Goal: Task Accomplishment & Management: Complete application form

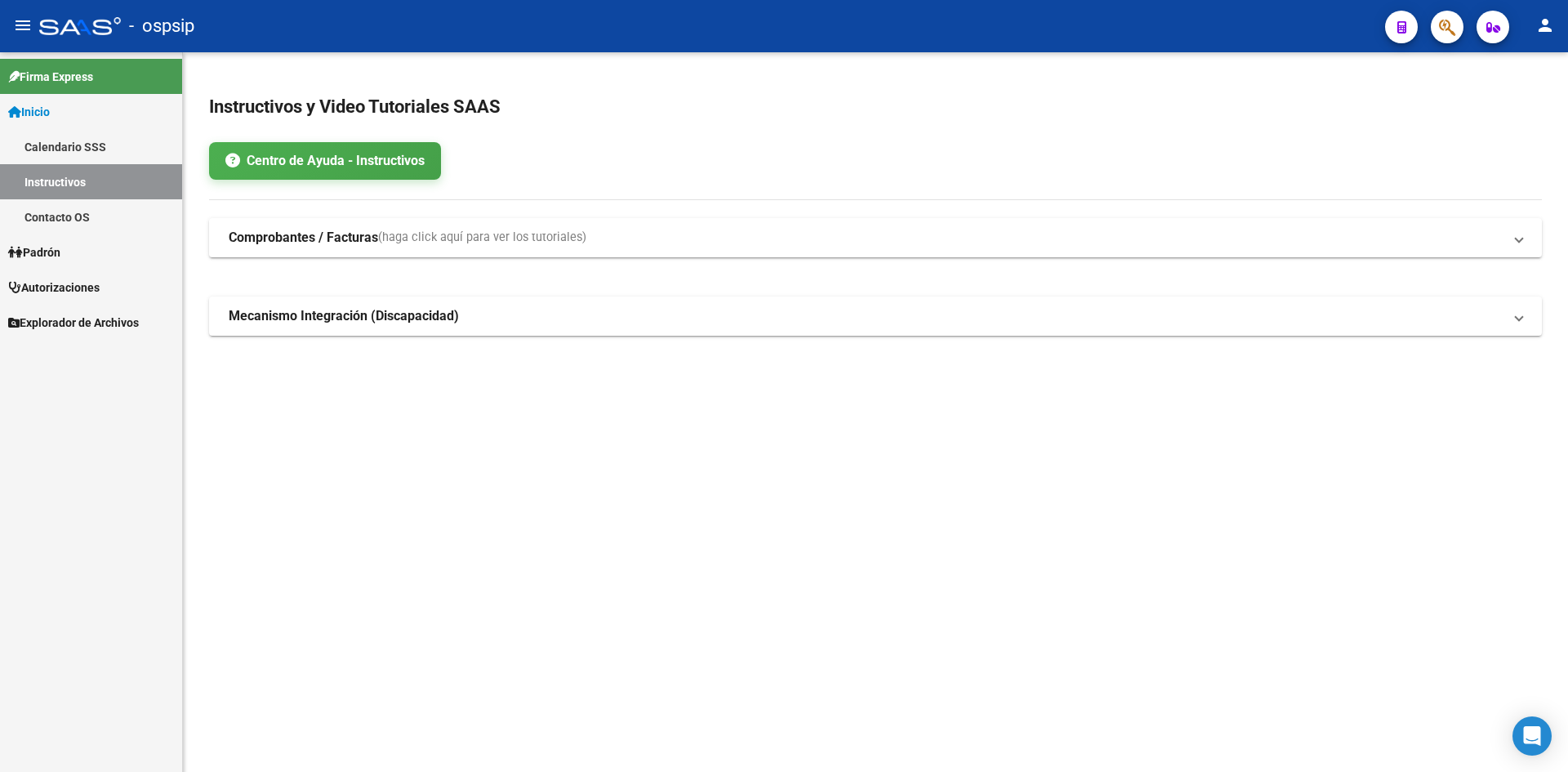
click at [80, 293] on span "Autorizaciones" at bounding box center [54, 287] width 91 height 18
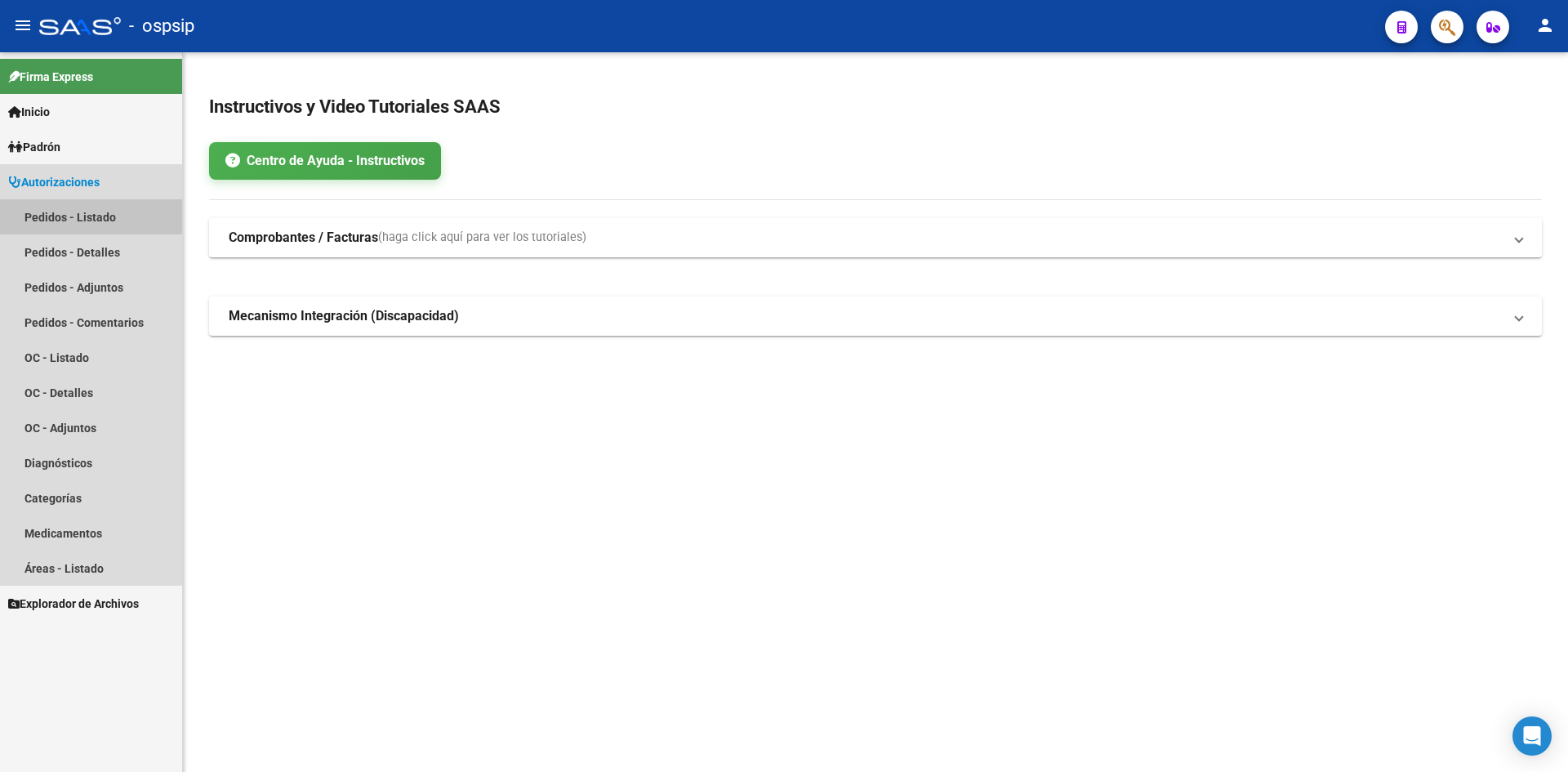
click at [44, 212] on link "Pedidos - Listado" at bounding box center [91, 217] width 182 height 35
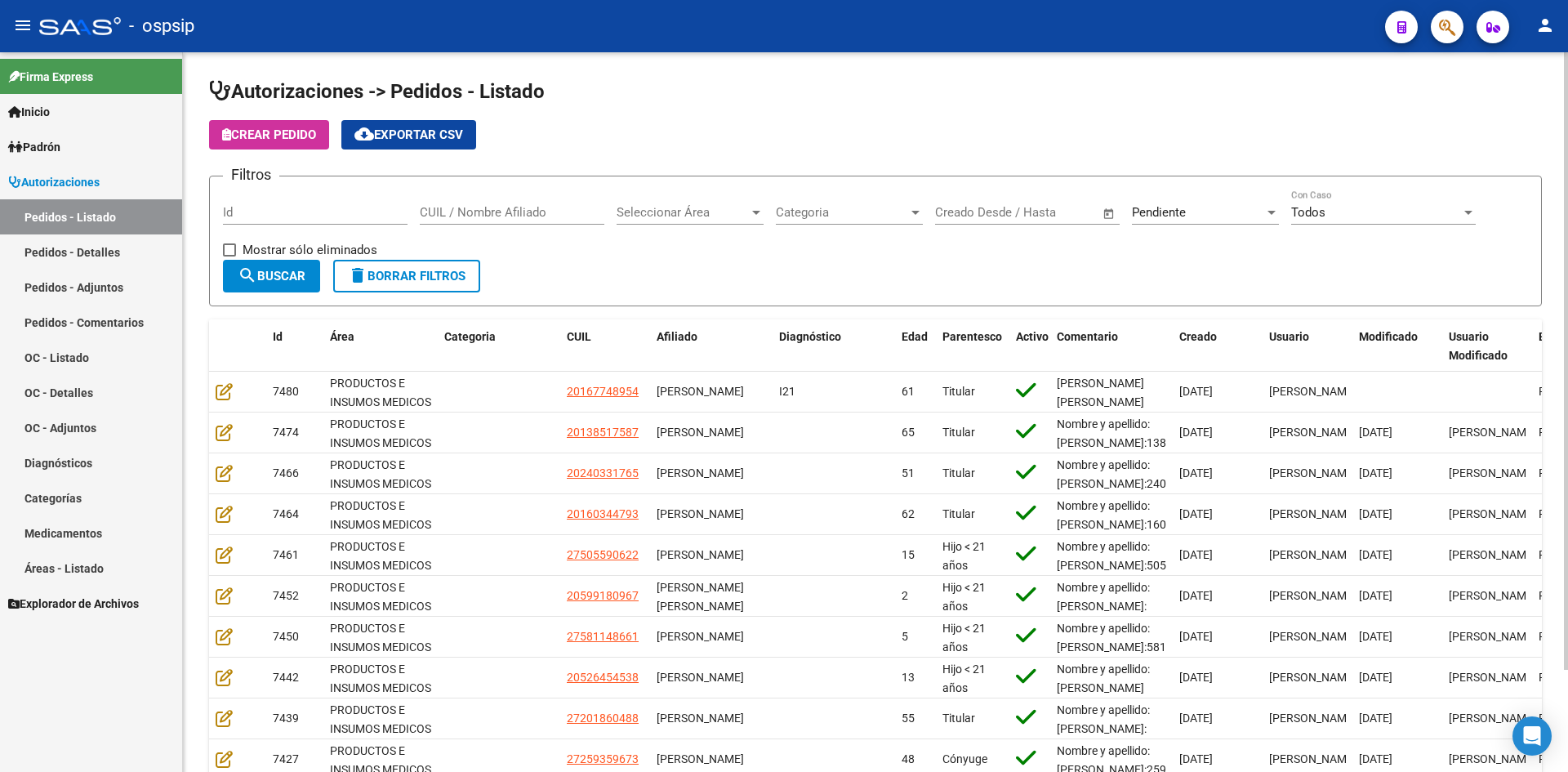
click at [1162, 208] on span "Pendiente" at bounding box center [1159, 213] width 54 height 15
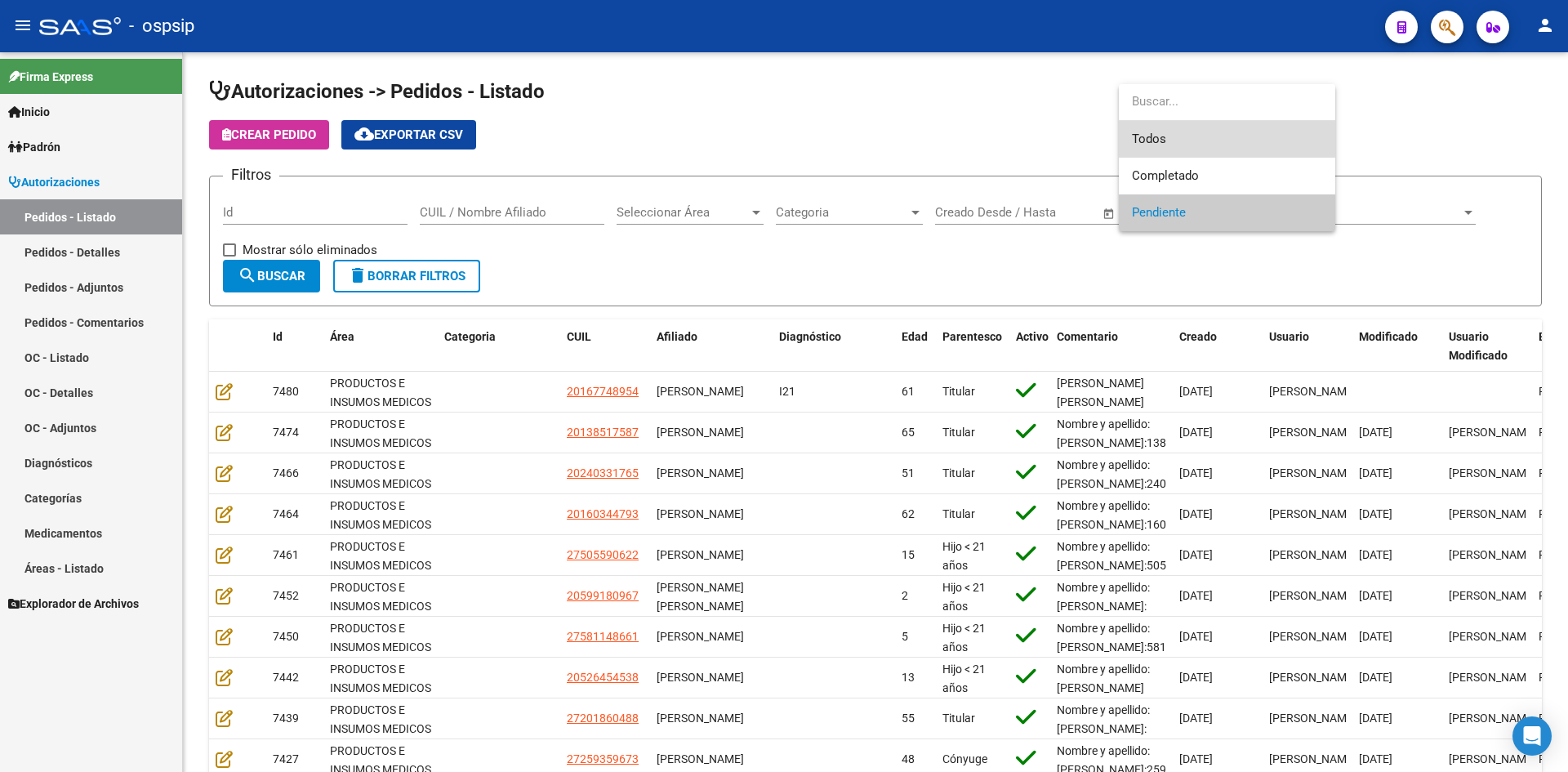
click at [1157, 146] on span "Todos" at bounding box center [1227, 139] width 190 height 37
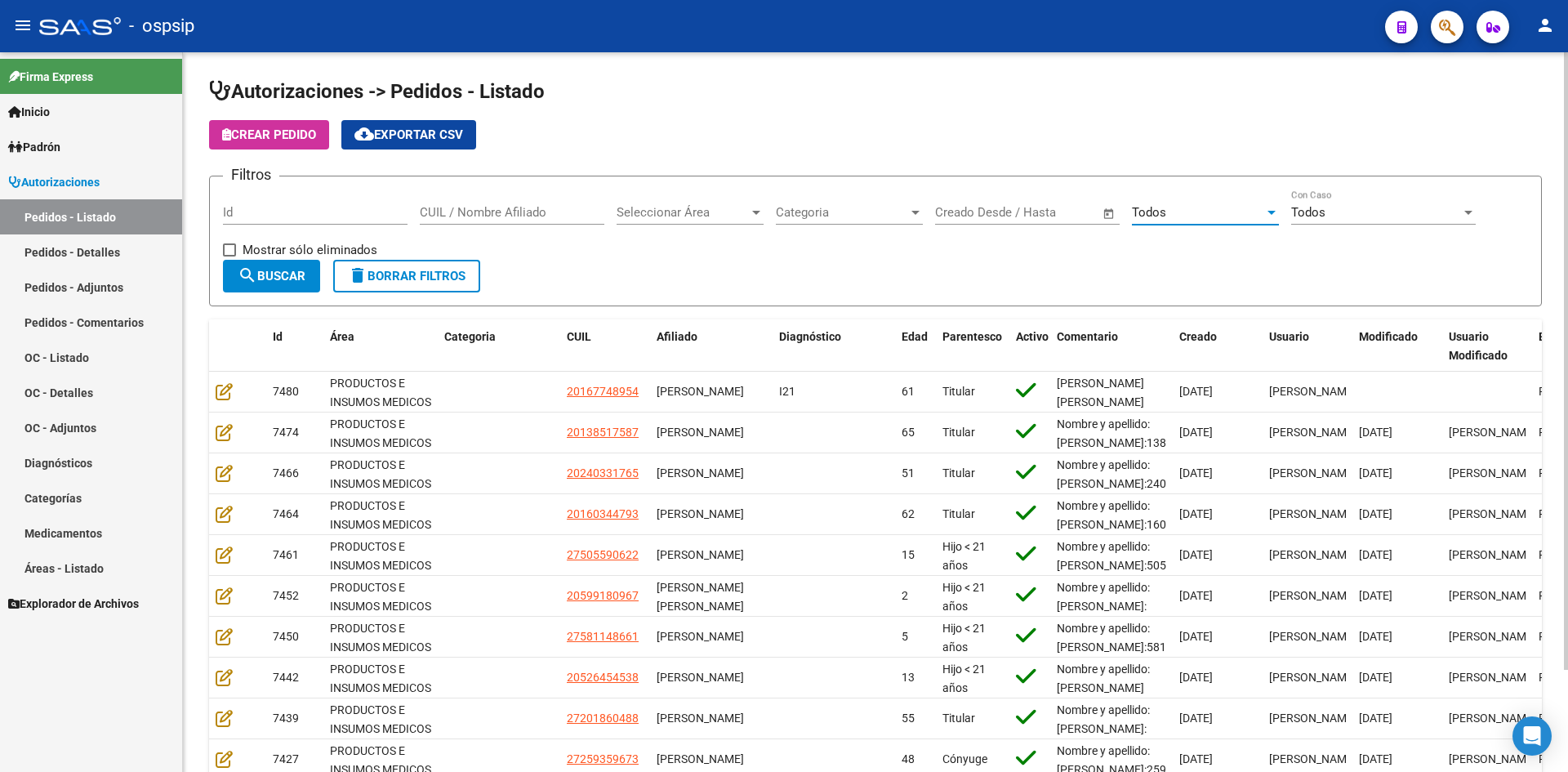
click at [364, 214] on input "Id" at bounding box center [315, 213] width 185 height 15
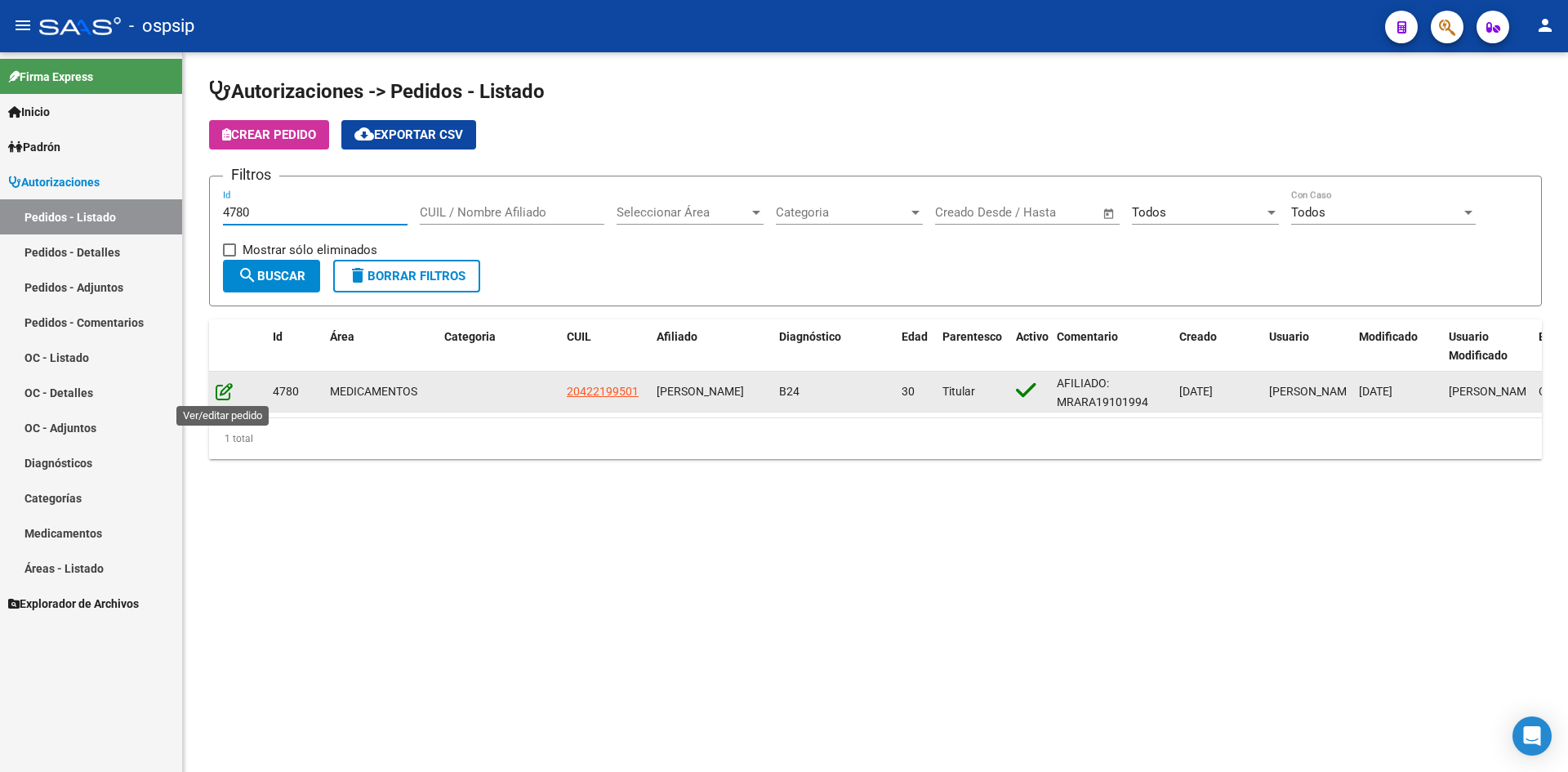
click at [232, 394] on icon at bounding box center [224, 391] width 17 height 18
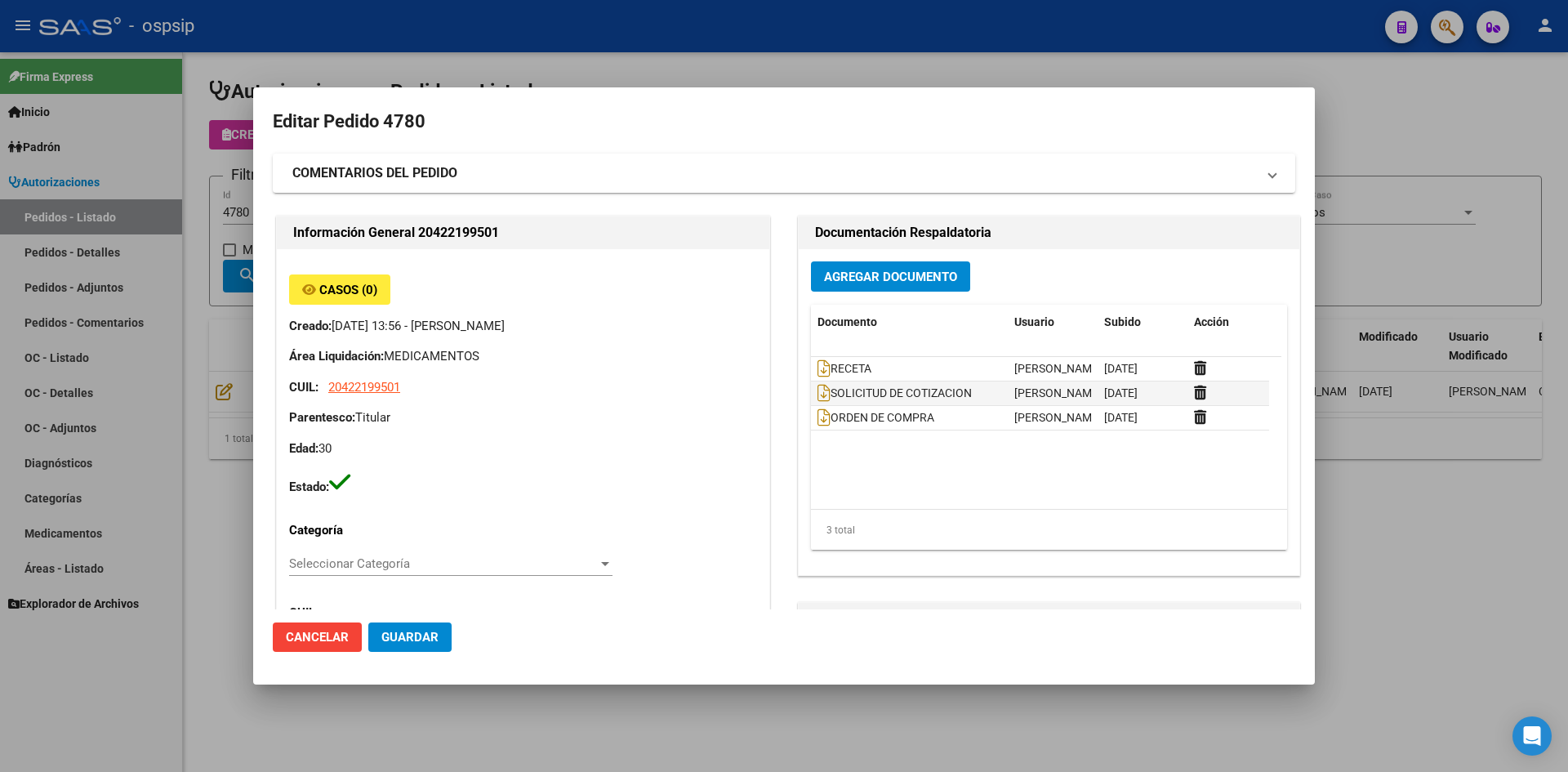
click at [646, 32] on div at bounding box center [784, 386] width 1568 height 772
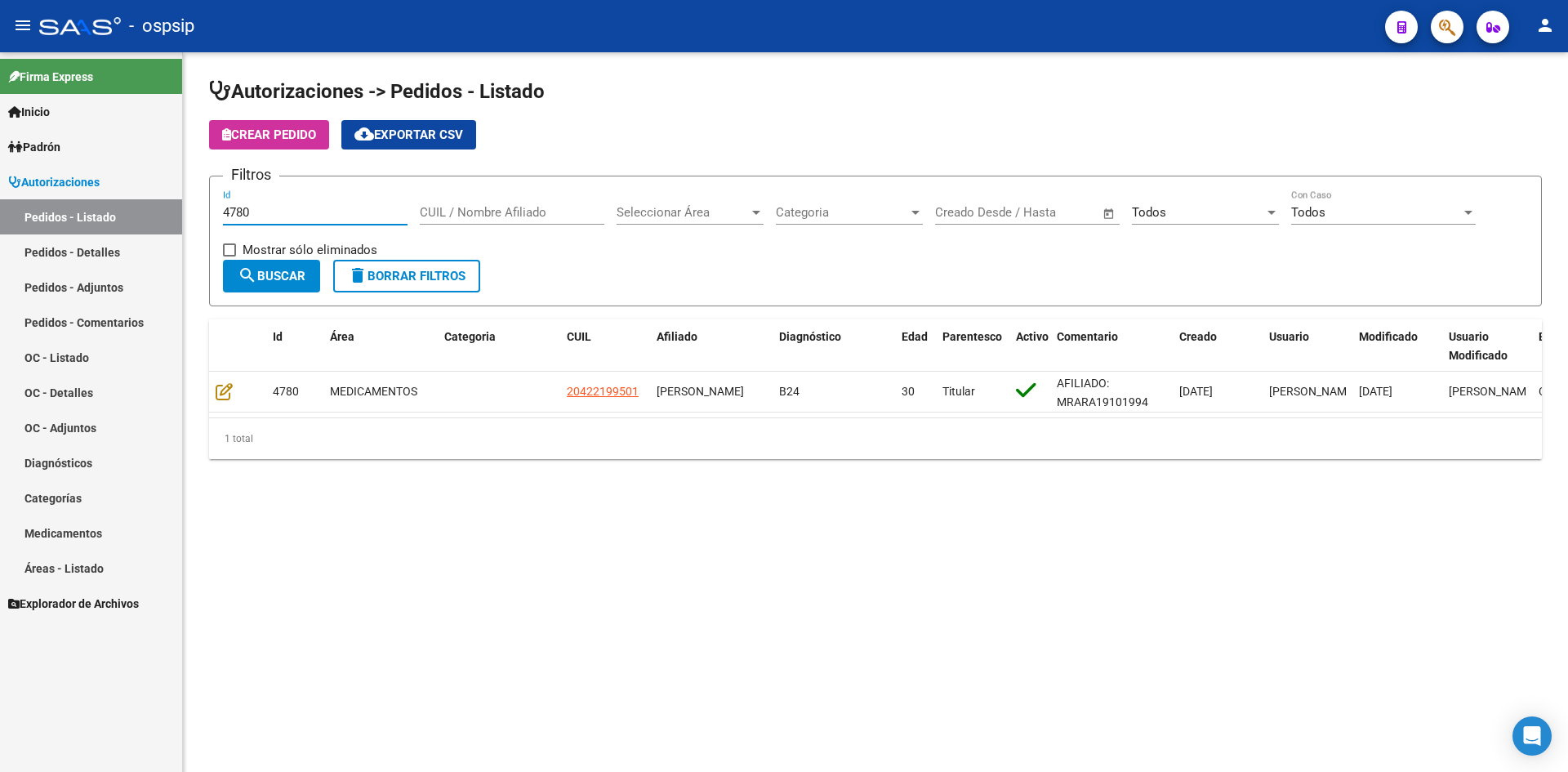
click at [293, 210] on input "4780" at bounding box center [315, 213] width 185 height 15
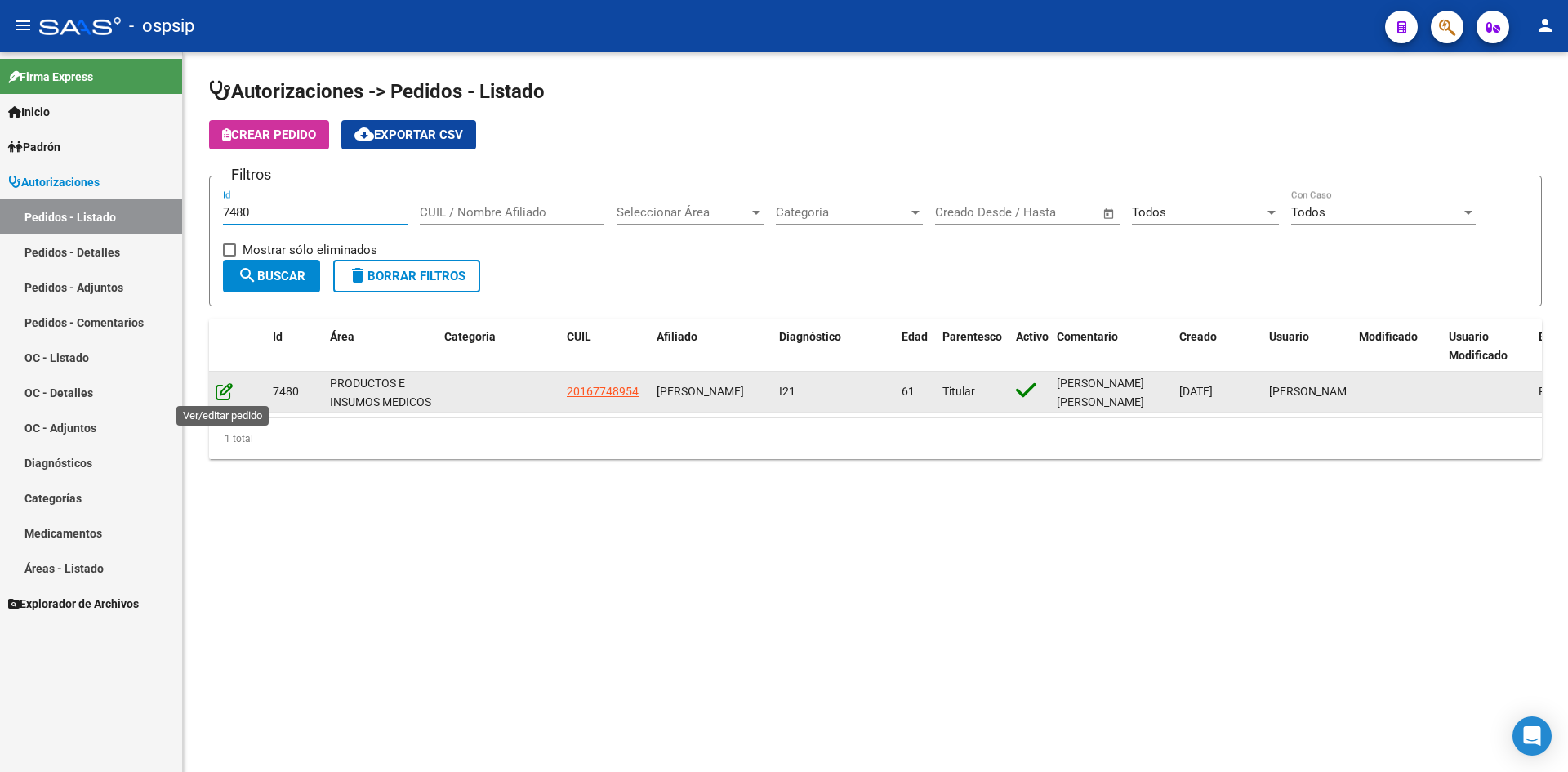
type input "7480"
click at [218, 394] on icon at bounding box center [224, 391] width 17 height 18
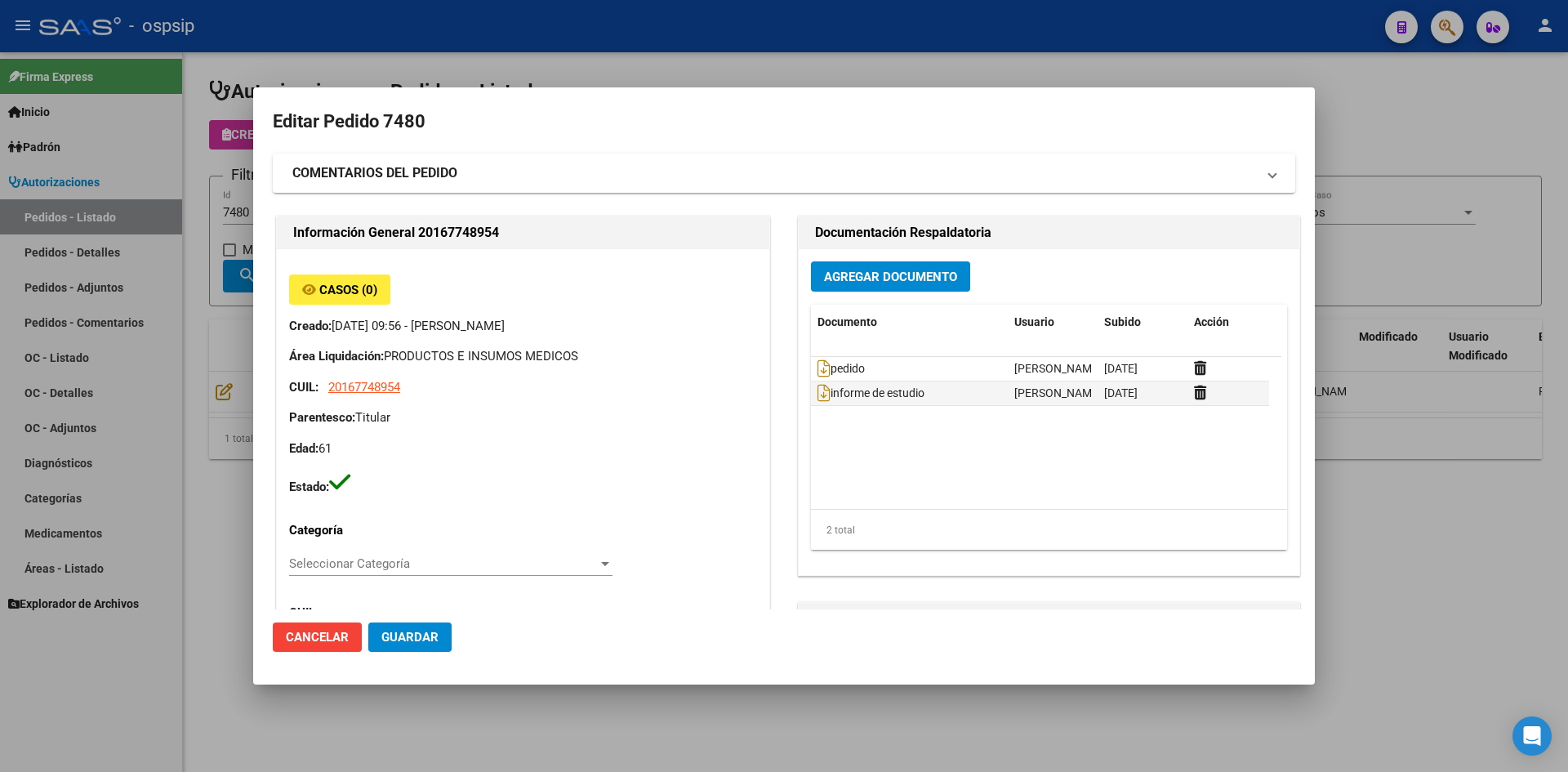
type input "[GEOGRAPHIC_DATA], LLAVALLOL, ARMONIA 222"
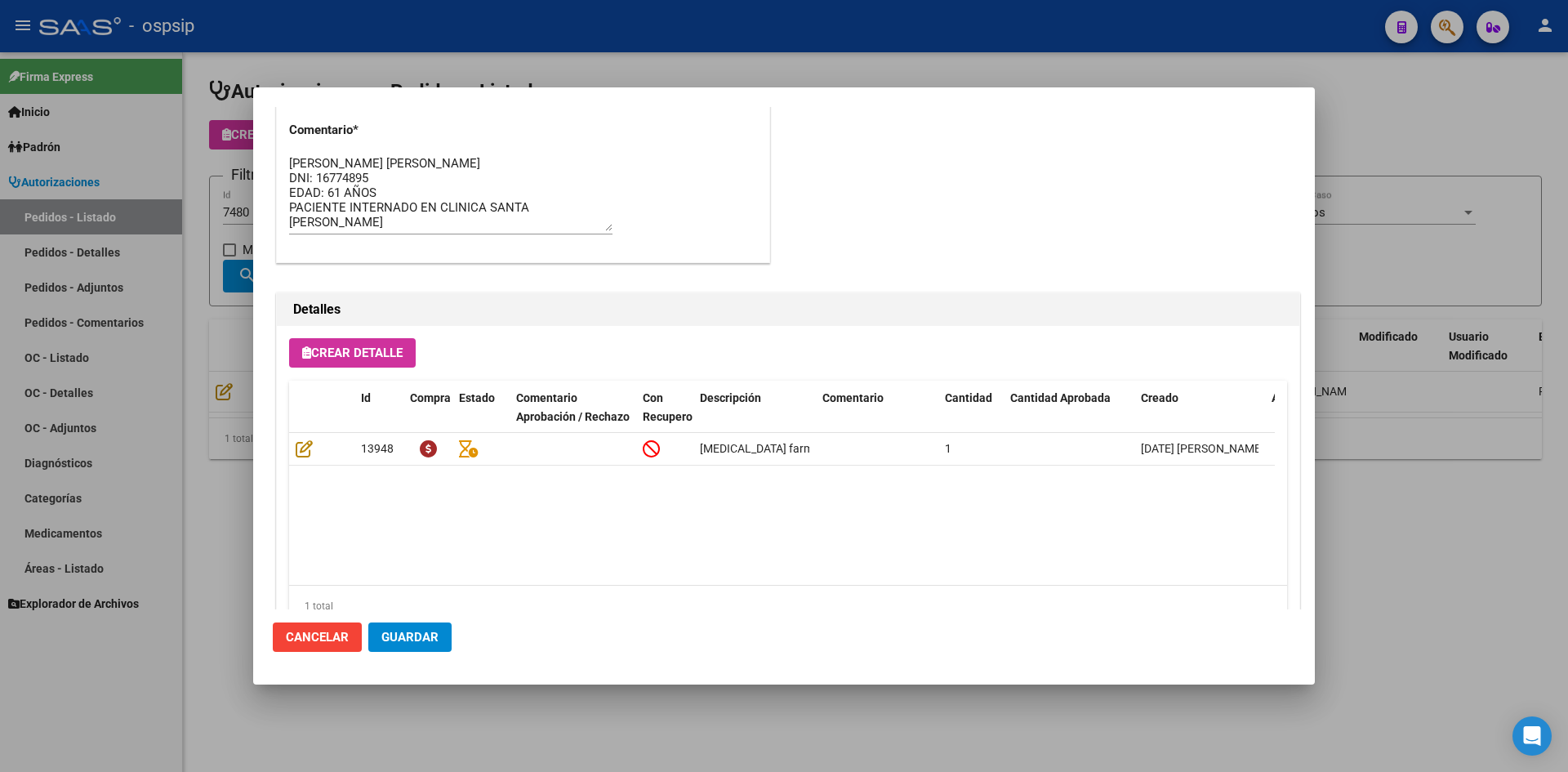
scroll to position [980, 0]
click at [685, 63] on div at bounding box center [784, 386] width 1568 height 772
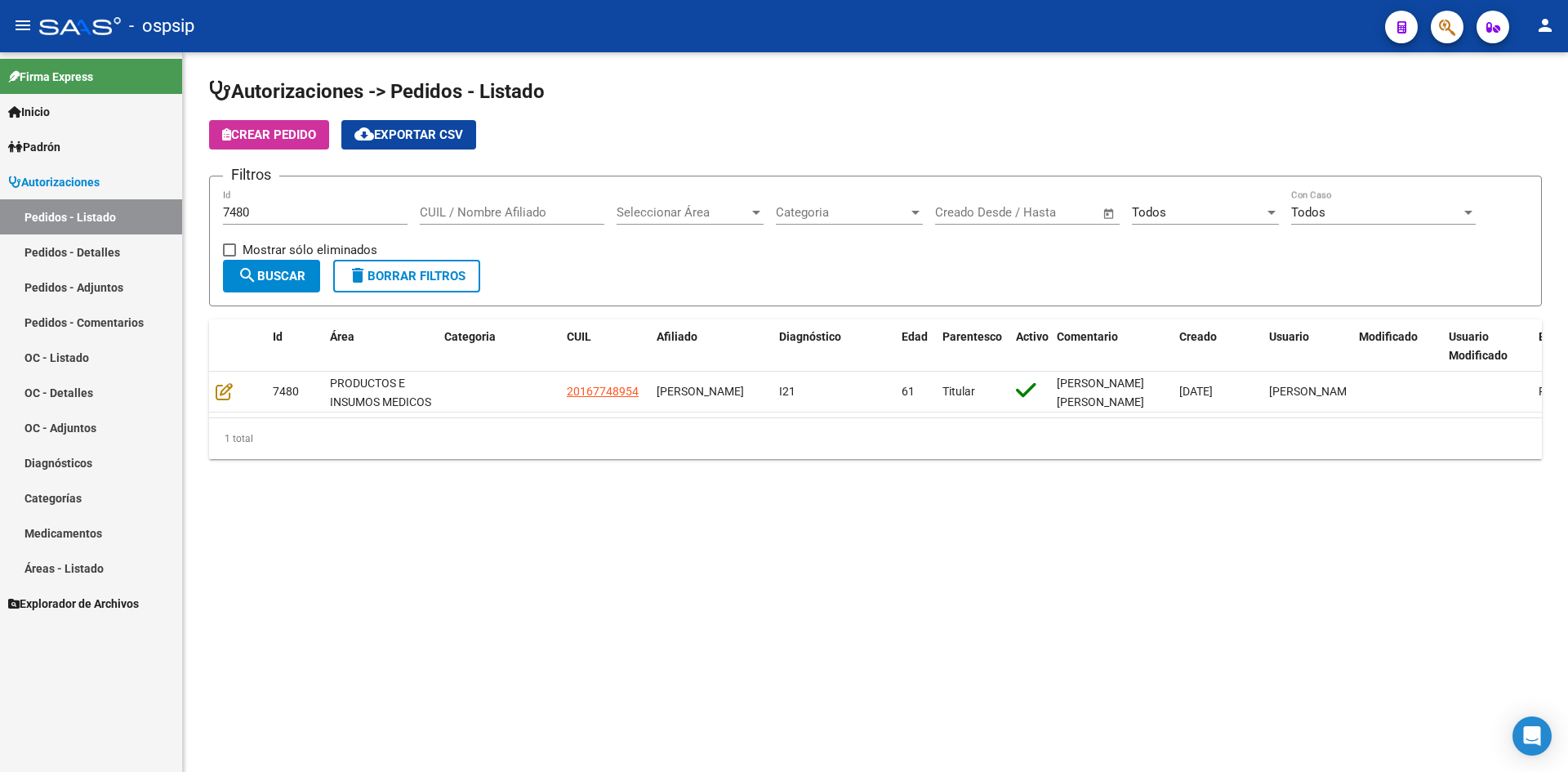
drag, startPoint x: 233, startPoint y: 63, endPoint x: 182, endPoint y: 5, distance: 77.2
click at [231, 59] on div "Autorizaciones -> Pedidos - Listado Crear Pedido cloud_download Exportar CSV Fi…" at bounding box center [875, 281] width 1385 height 459
drag, startPoint x: 548, startPoint y: 109, endPoint x: 409, endPoint y: 8, distance: 171.8
click at [545, 105] on app-list-header "Autorizaciones -> Pedidos - Listado Crear Pedido cloud_download Exportar CSV Fi…" at bounding box center [875, 191] width 1333 height 228
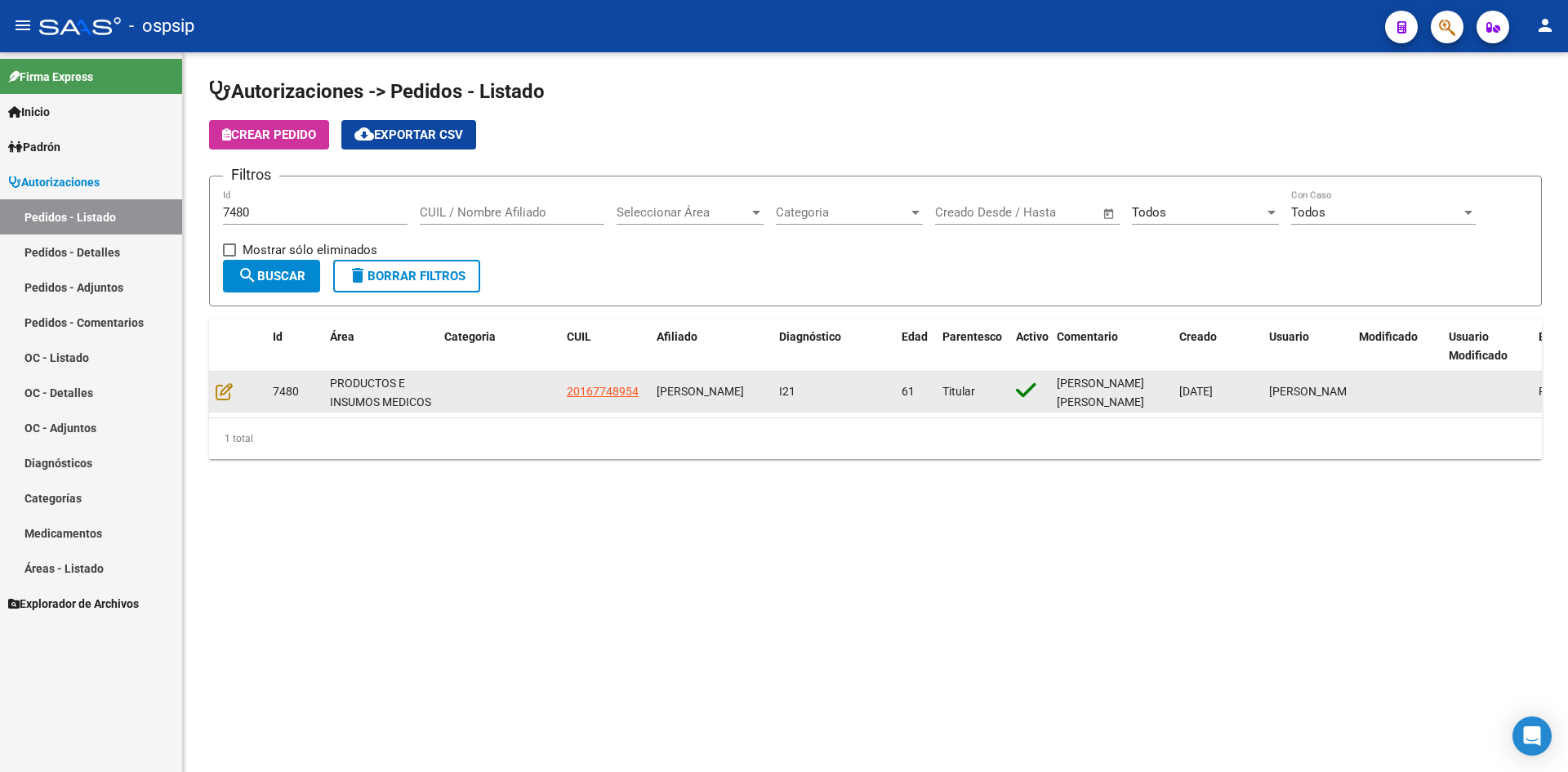
click at [214, 392] on datatable-body-cell at bounding box center [238, 391] width 58 height 40
click at [219, 393] on icon at bounding box center [224, 391] width 17 height 18
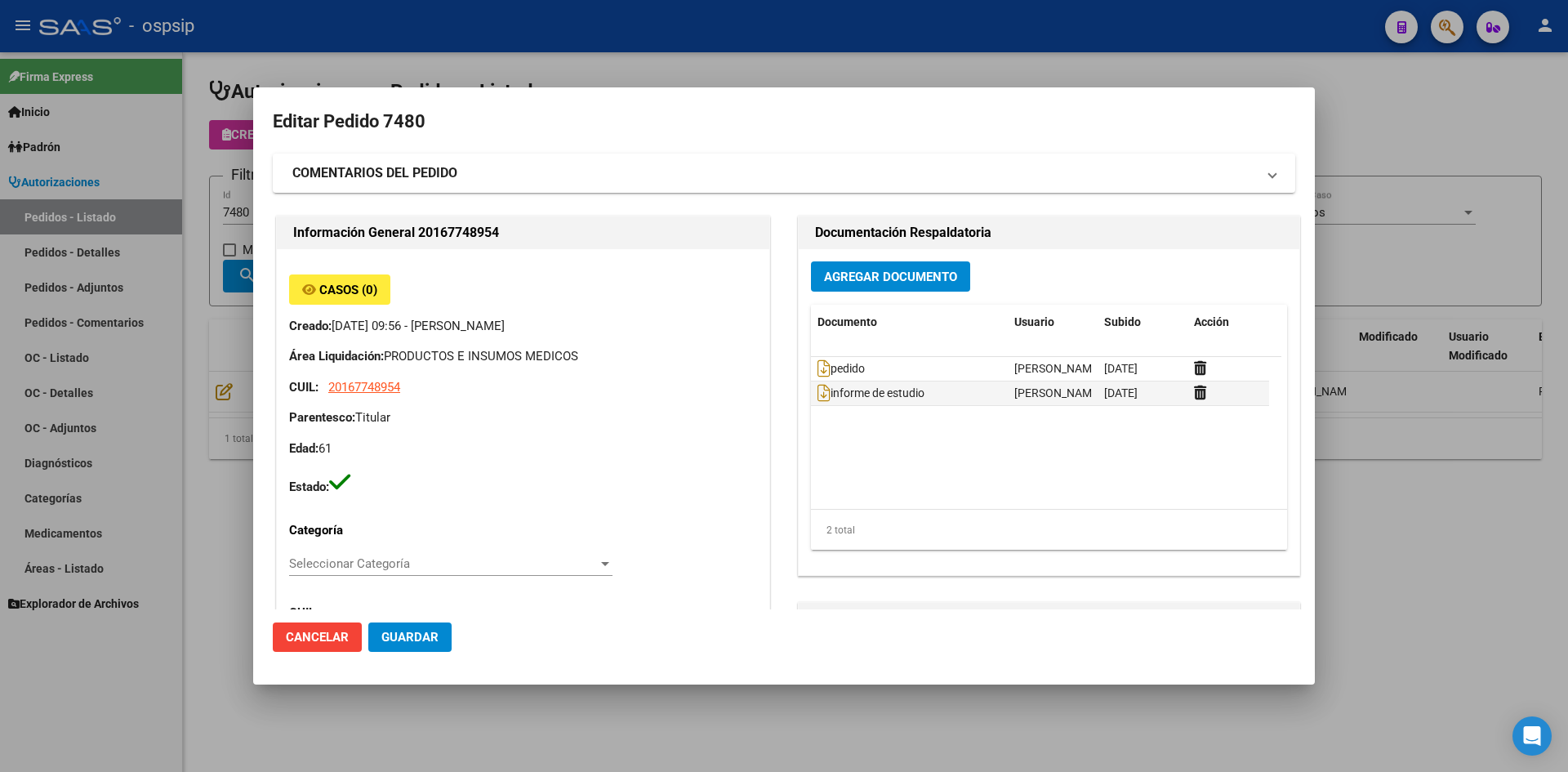
type input "[GEOGRAPHIC_DATA], LLAVALLOL, ARMONIA 222"
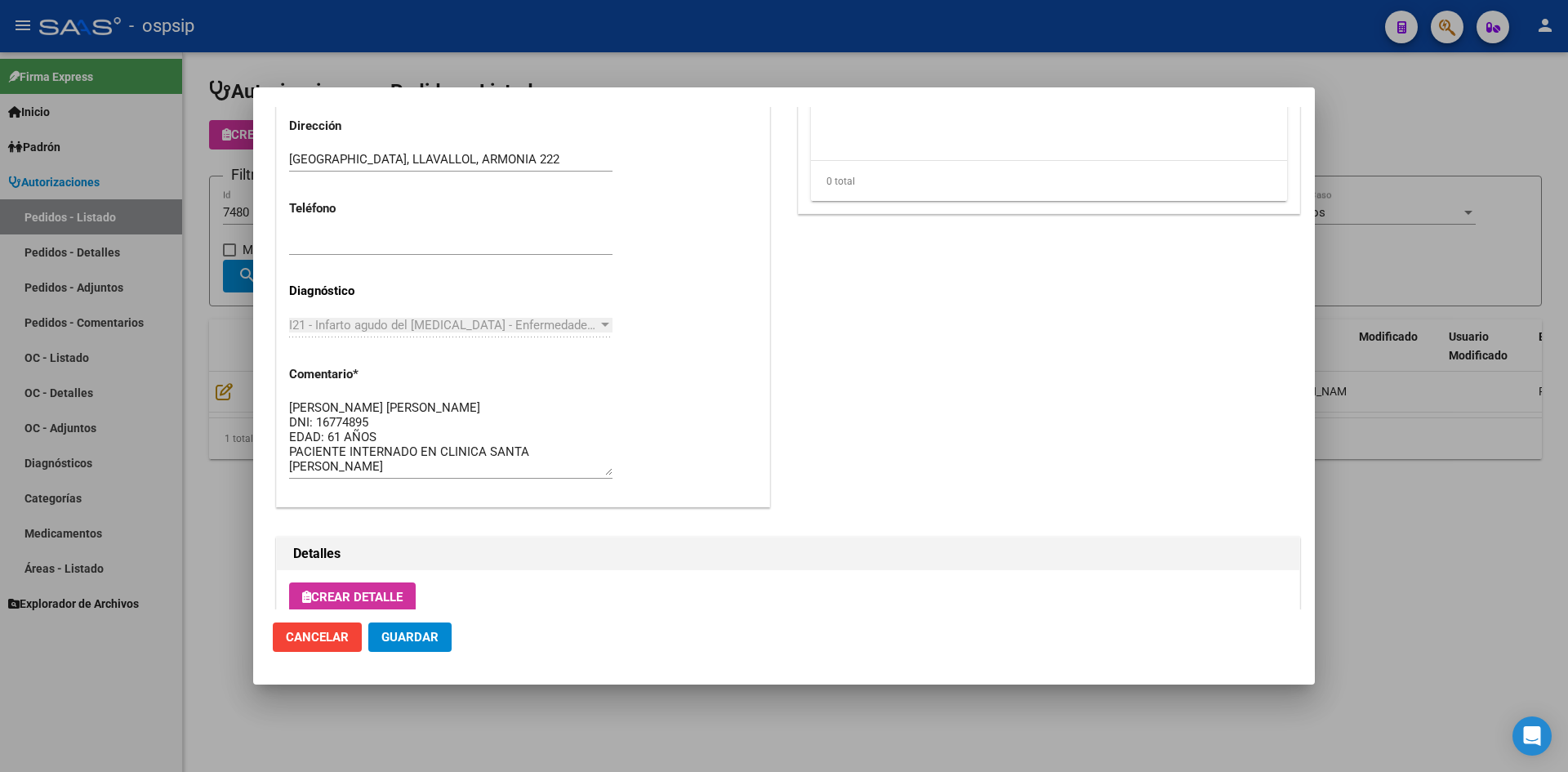
scroll to position [15, 0]
click at [496, 77] on div at bounding box center [784, 386] width 1568 height 772
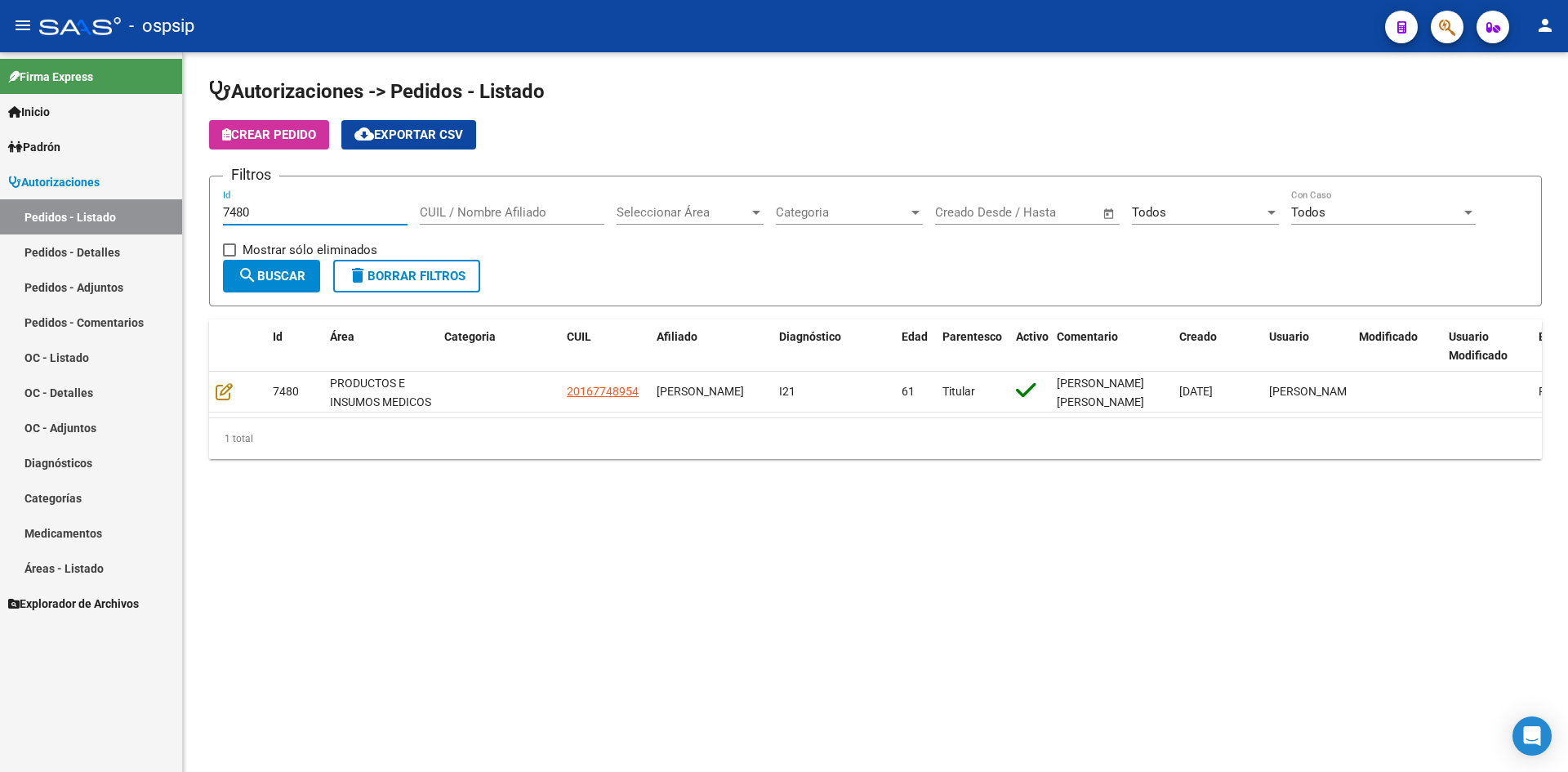
click at [281, 214] on input "7480" at bounding box center [315, 213] width 185 height 15
